Goal: Task Accomplishment & Management: Manage account settings

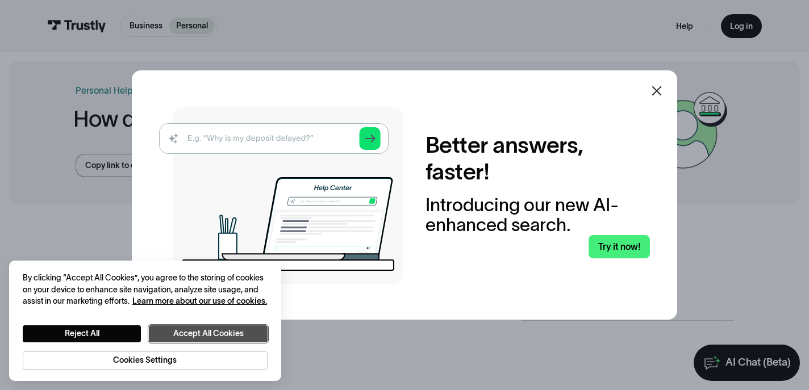
click at [207, 333] on button "Accept All Cookies" at bounding box center [208, 333] width 119 height 17
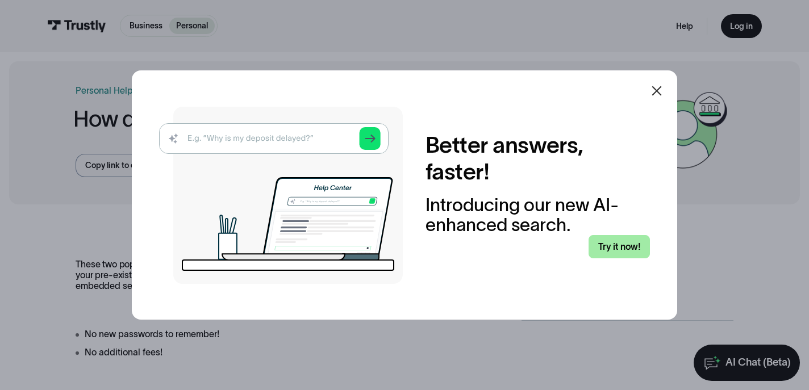
click at [631, 241] on link "Try it now!" at bounding box center [618, 247] width 61 height 24
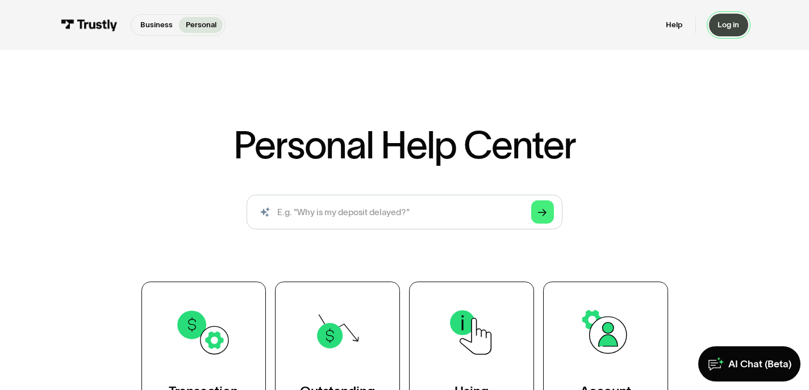
click at [728, 26] on div "Log in" at bounding box center [728, 25] width 22 height 10
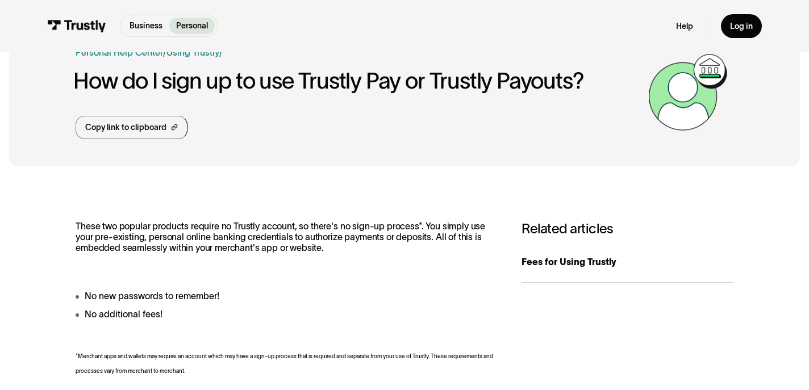
scroll to position [40, 0]
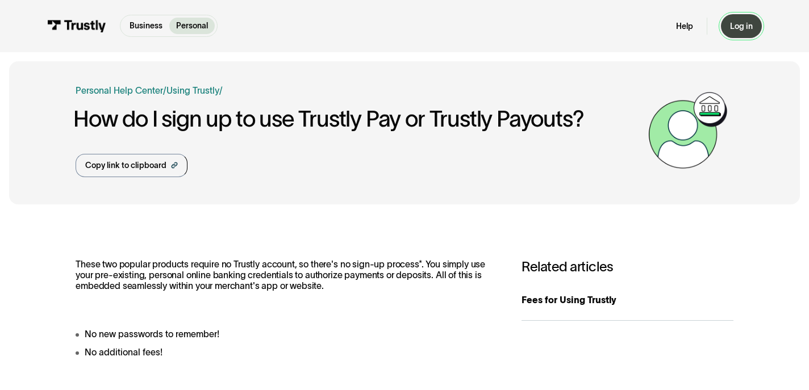
click at [745, 23] on div "Log in" at bounding box center [741, 26] width 23 height 10
